Goal: Check status: Check status

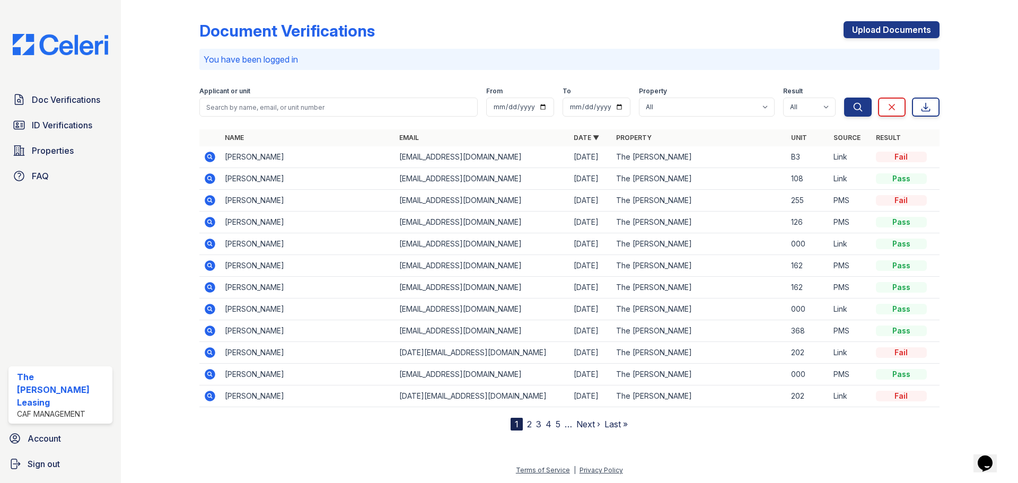
click at [207, 154] on icon at bounding box center [210, 157] width 11 height 11
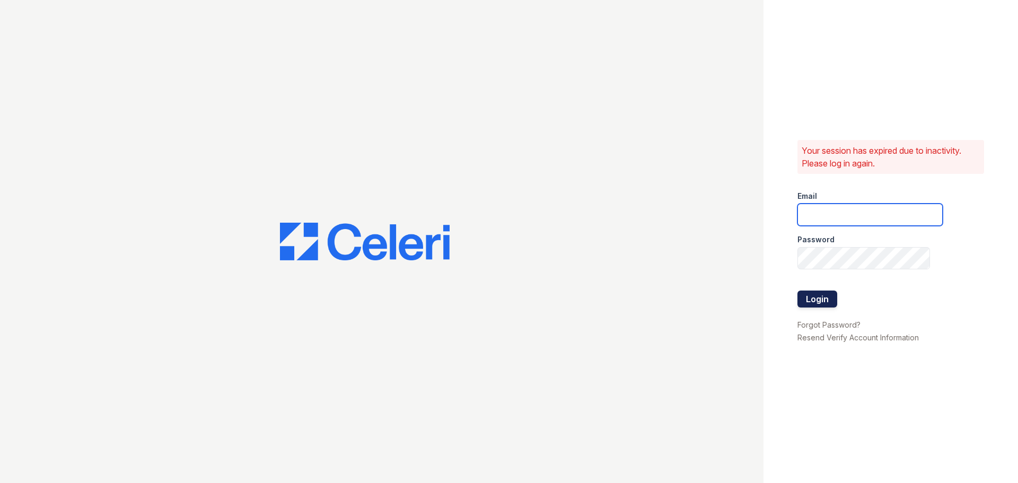
type input "crosby1@cafmanagement.com"
click at [819, 299] on button "Login" at bounding box center [817, 299] width 40 height 17
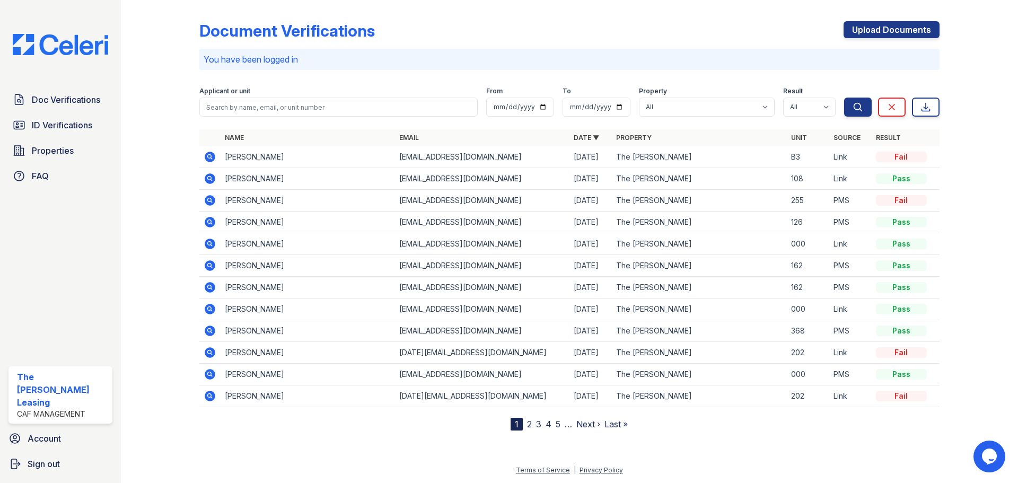
click at [207, 155] on icon at bounding box center [210, 157] width 11 height 11
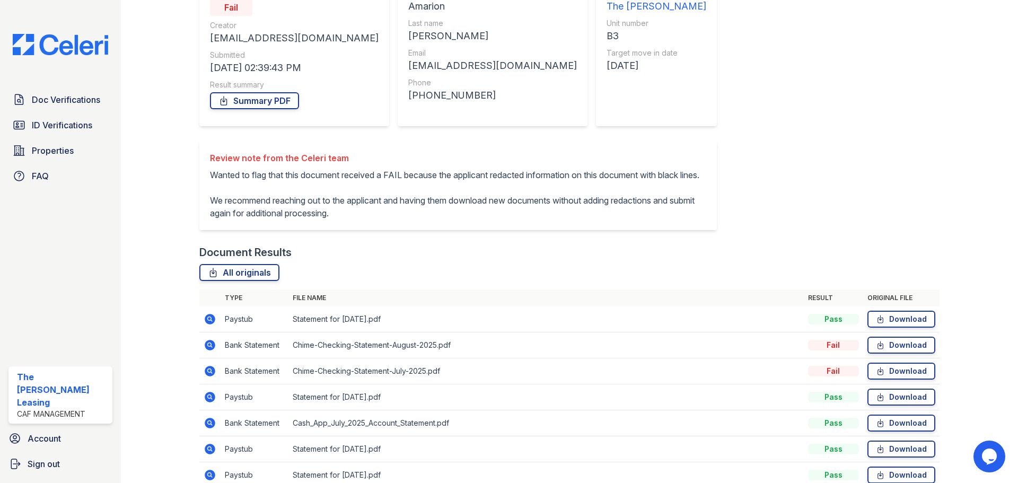
scroll to position [210, 0]
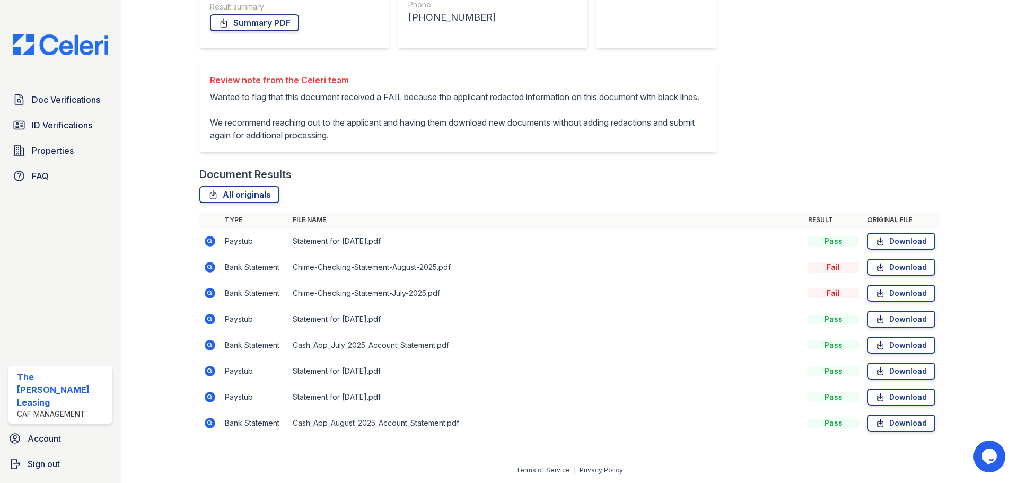
click at [205, 268] on icon at bounding box center [210, 267] width 11 height 11
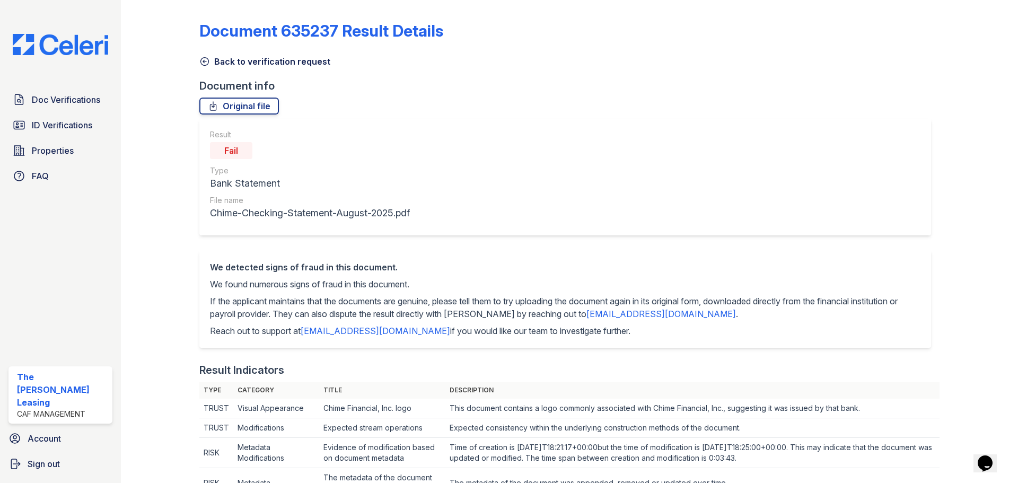
click at [201, 67] on link "Back to verification request" at bounding box center [264, 61] width 131 height 13
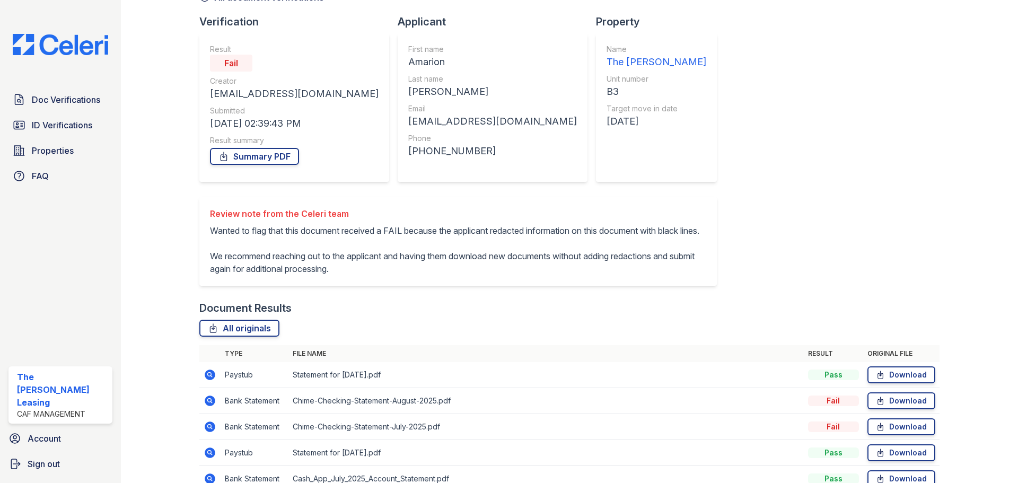
scroll to position [210, 0]
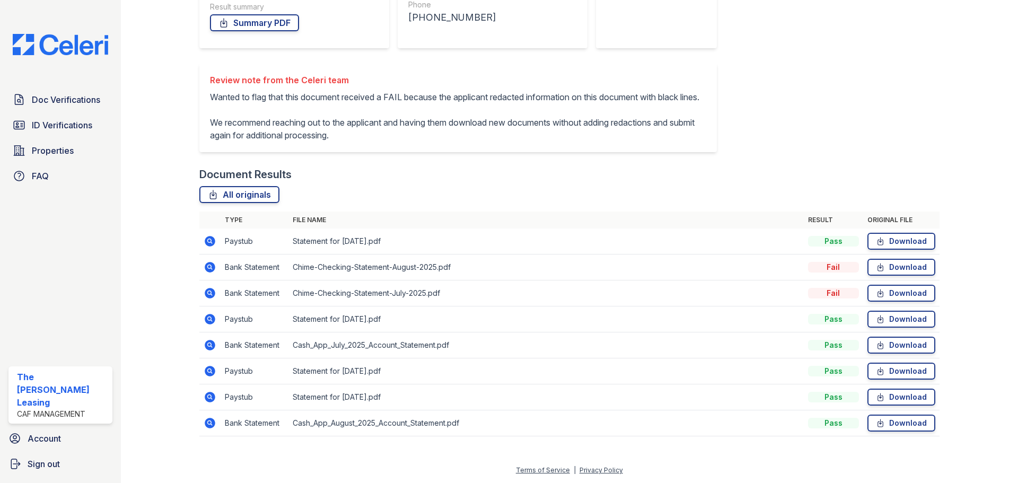
click at [217, 236] on td at bounding box center [209, 242] width 21 height 26
click at [214, 241] on icon at bounding box center [210, 241] width 11 height 11
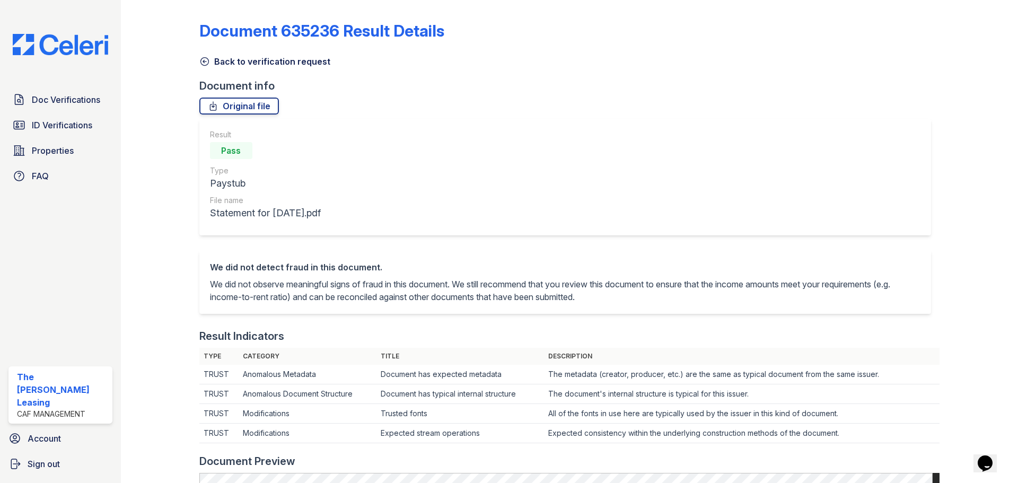
click at [206, 61] on icon at bounding box center [204, 61] width 11 height 11
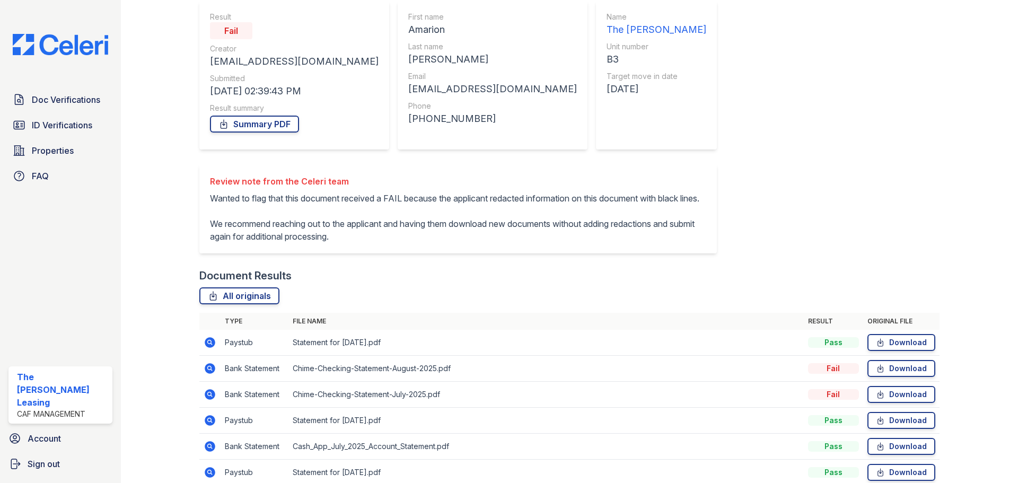
scroll to position [210, 0]
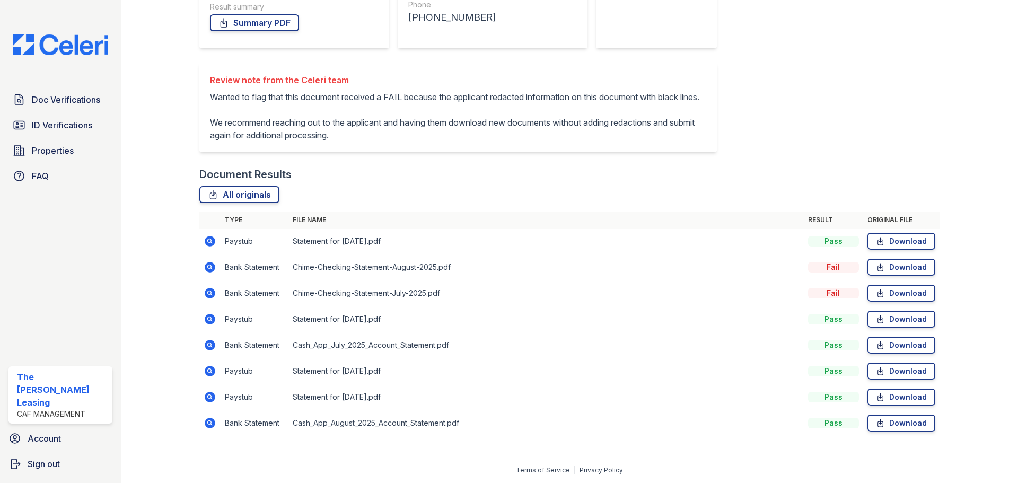
click at [207, 292] on icon at bounding box center [210, 293] width 13 height 13
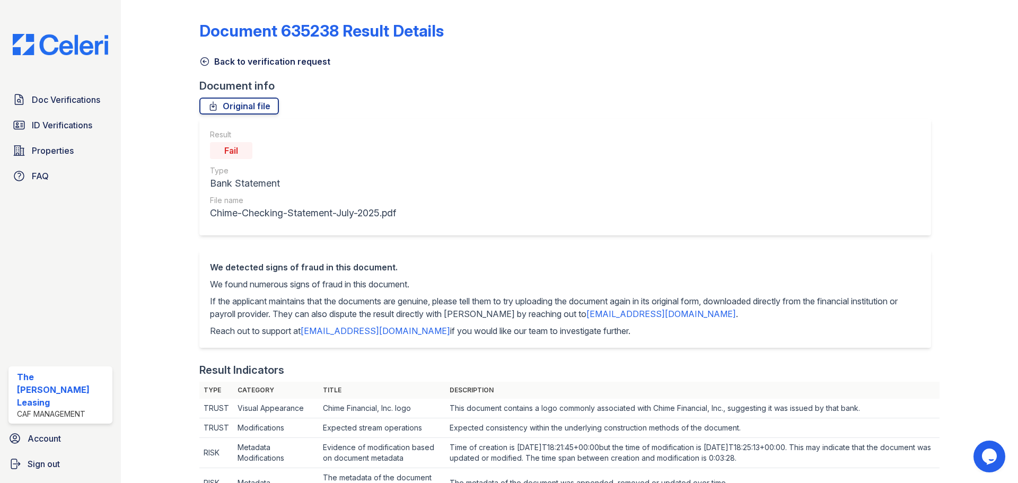
click at [210, 62] on link "Back to verification request" at bounding box center [264, 61] width 131 height 13
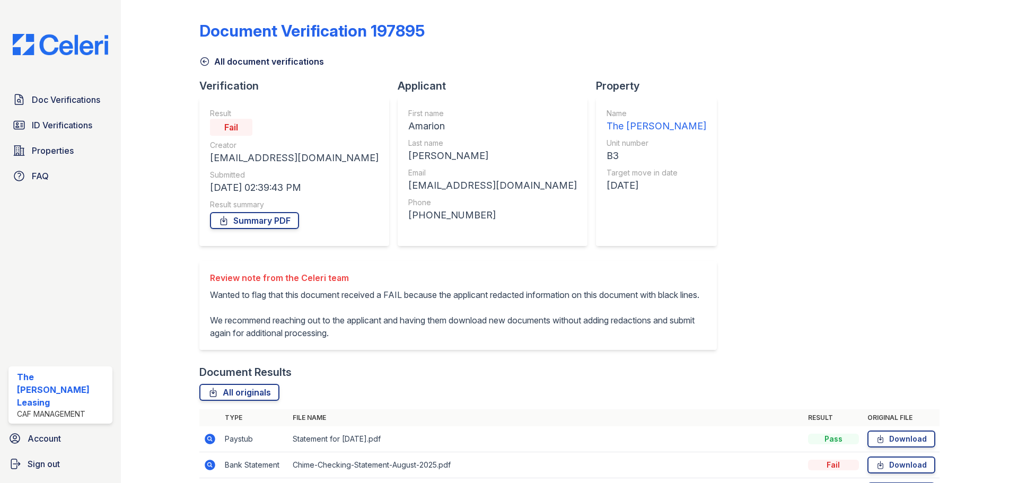
click at [205, 60] on icon at bounding box center [204, 61] width 11 height 11
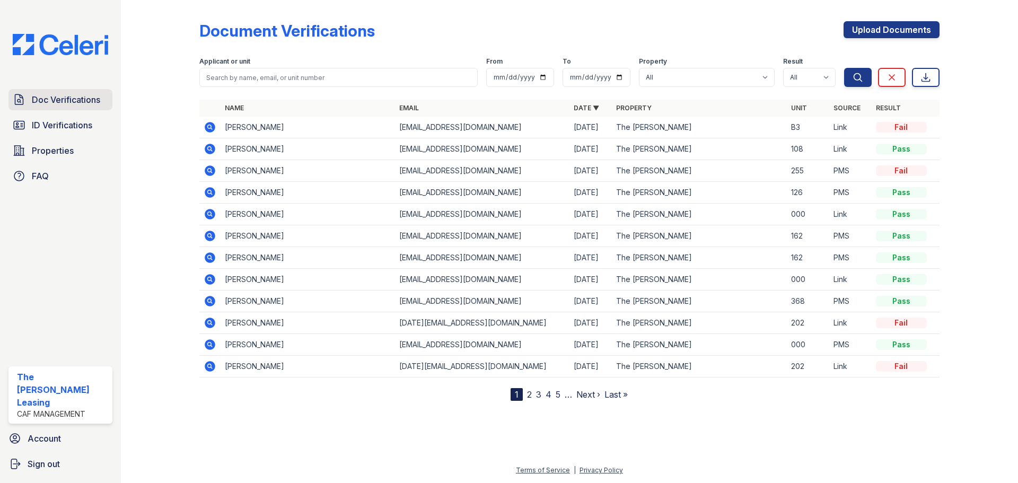
click at [64, 100] on span "Doc Verifications" at bounding box center [66, 99] width 68 height 13
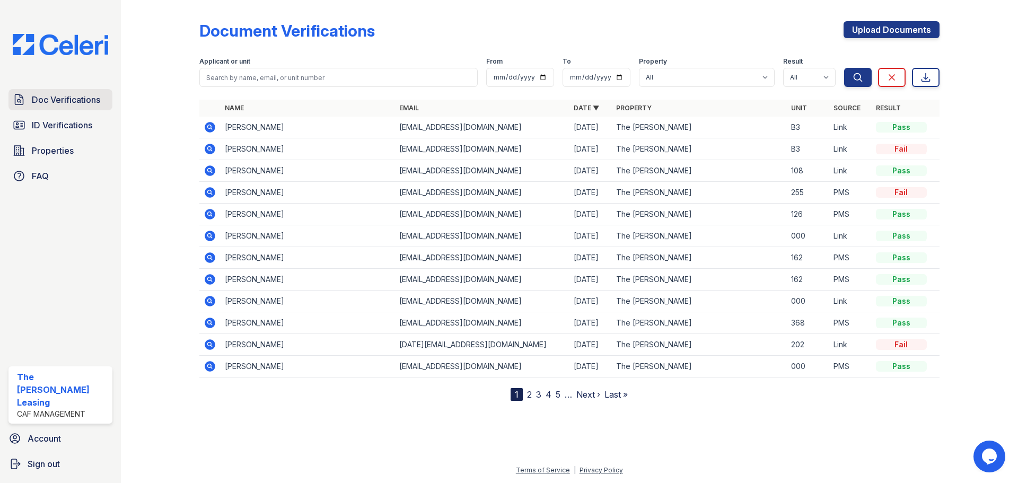
click at [62, 103] on span "Doc Verifications" at bounding box center [66, 99] width 68 height 13
click at [38, 117] on link "ID Verifications" at bounding box center [60, 125] width 104 height 21
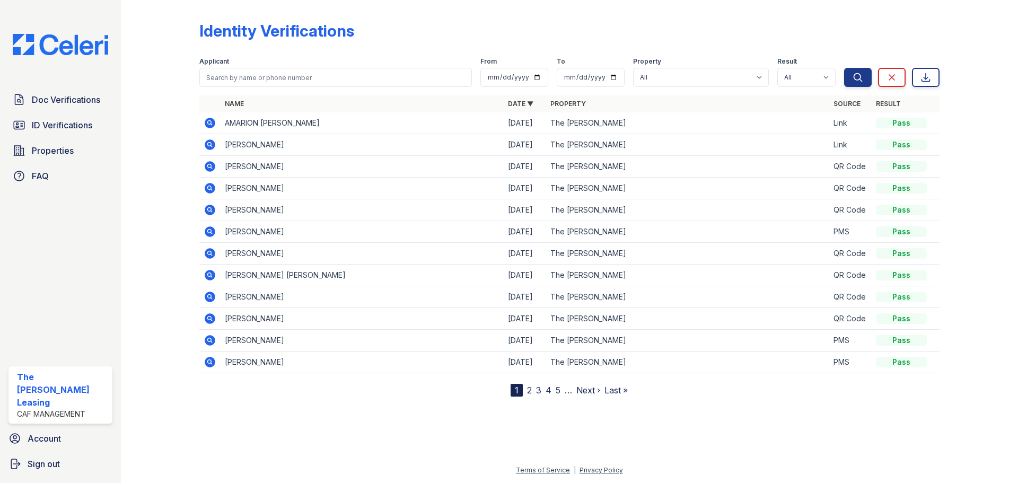
click at [210, 125] on icon at bounding box center [210, 123] width 11 height 11
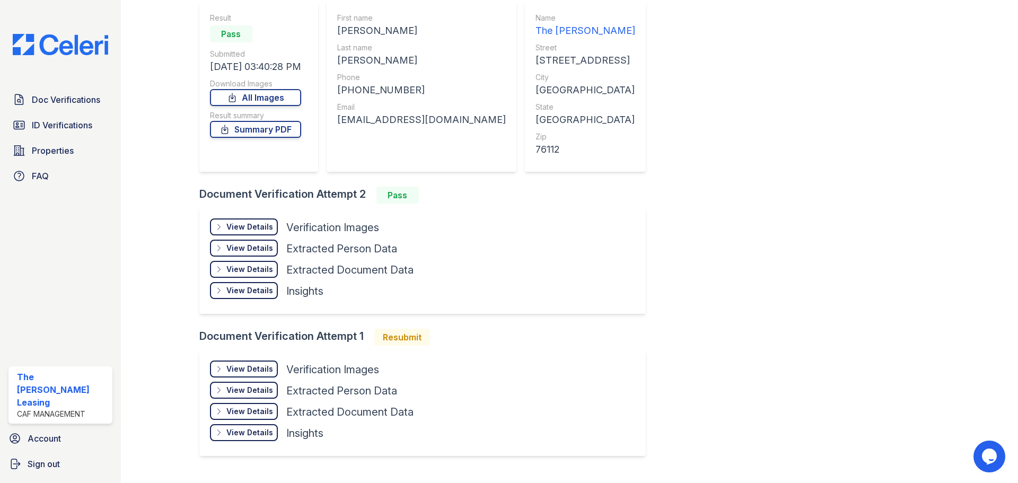
scroll to position [119, 0]
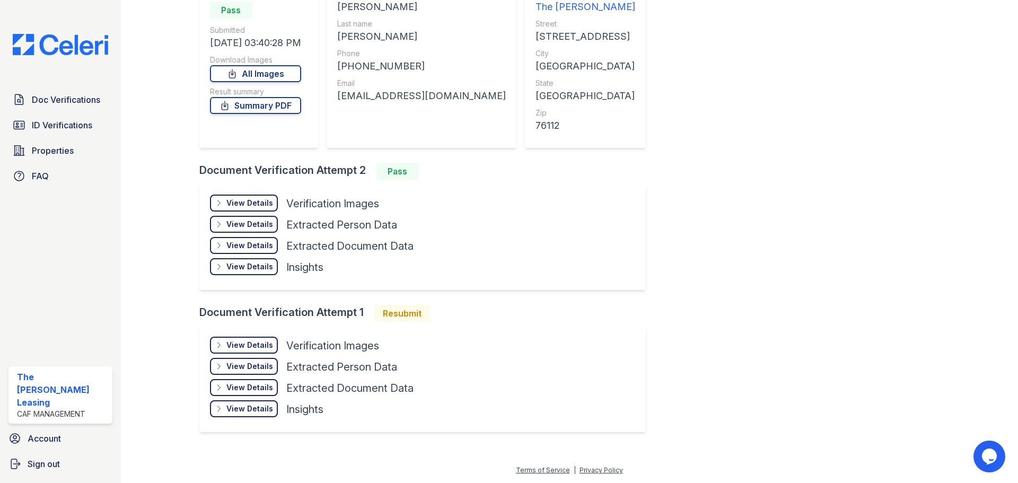
click at [236, 347] on div "View Details" at bounding box center [249, 345] width 47 height 11
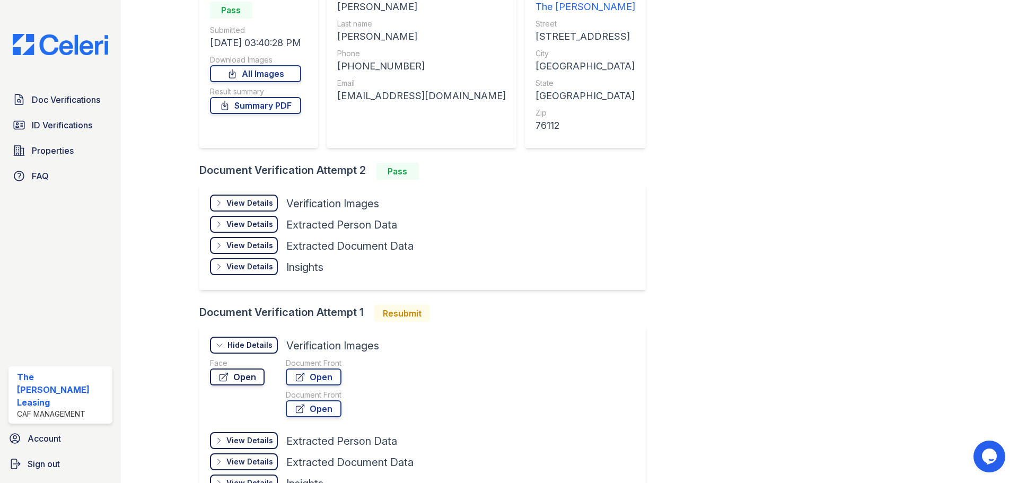
click at [242, 383] on link "Open" at bounding box center [237, 377] width 55 height 17
drag, startPoint x: 303, startPoint y: 366, endPoint x: 313, endPoint y: 380, distance: 16.6
click at [304, 367] on div "Document Front" at bounding box center [314, 363] width 56 height 11
click at [314, 380] on link "Open" at bounding box center [314, 377] width 56 height 17
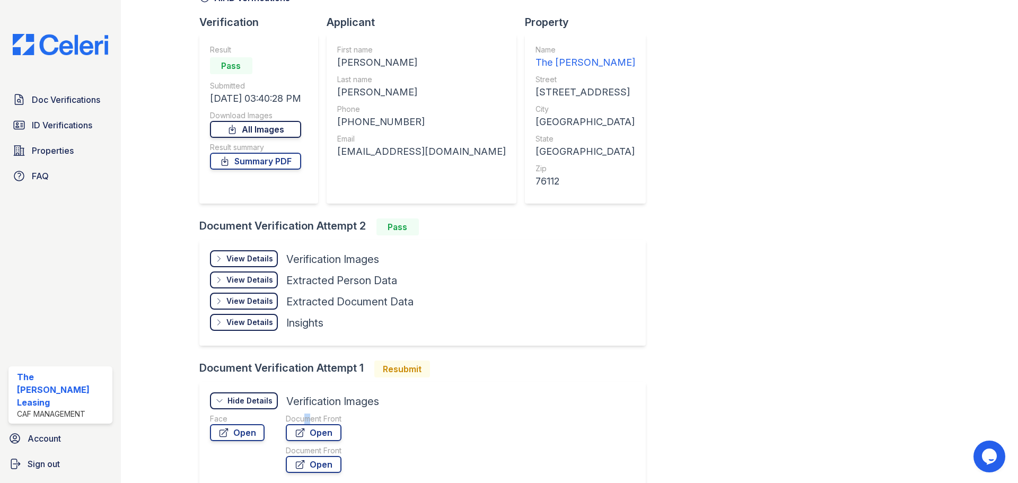
scroll to position [0, 0]
